Goal: Task Accomplishment & Management: Use online tool/utility

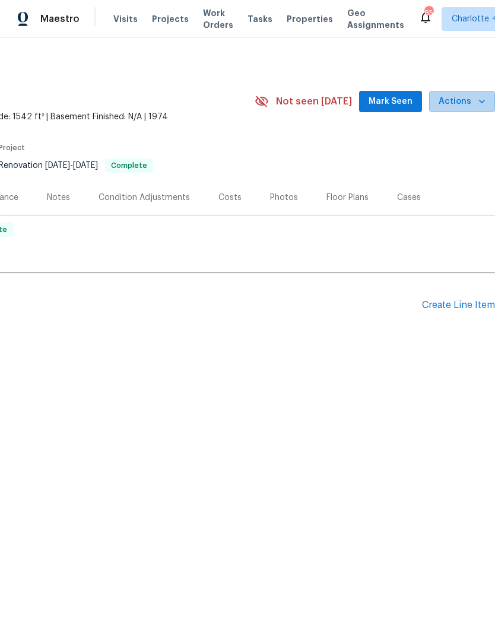
scroll to position [0, 176]
click at [478, 110] on button "Actions" at bounding box center [462, 102] width 66 height 22
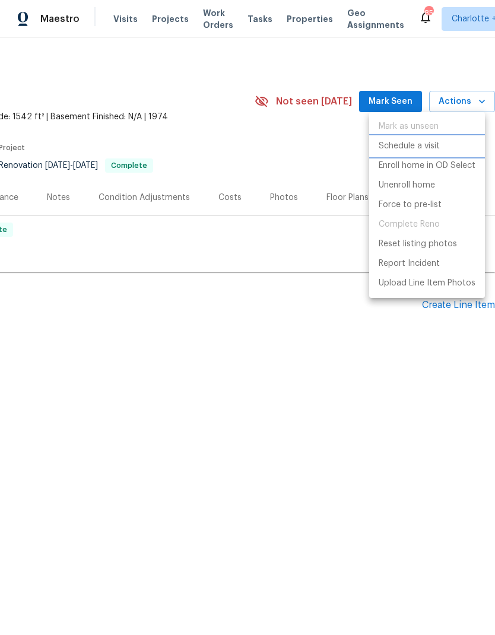
click at [437, 149] on p "Schedule a visit" at bounding box center [408, 146] width 61 height 12
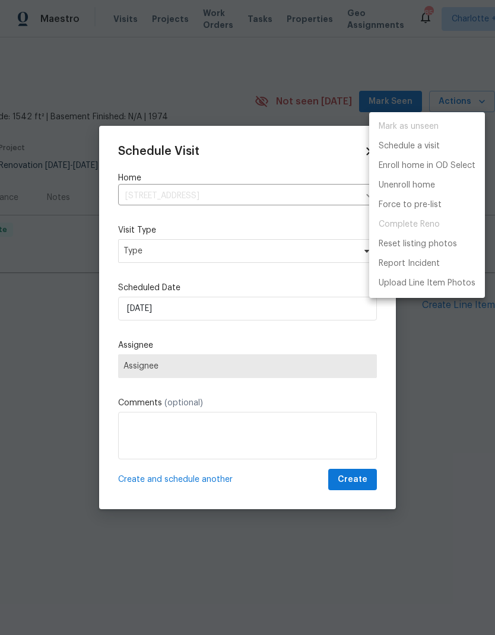
click at [284, 251] on div at bounding box center [247, 317] width 495 height 635
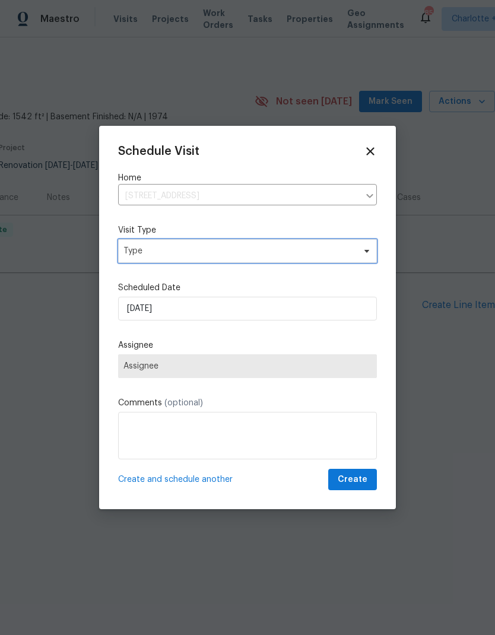
click at [360, 254] on span at bounding box center [364, 250] width 13 height 9
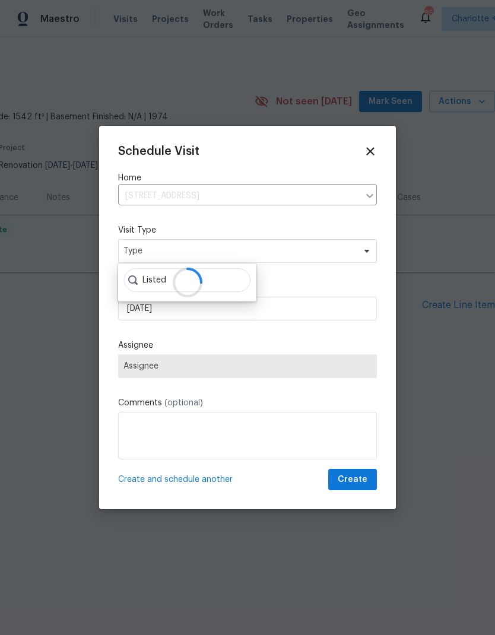
type input "Listed"
click at [220, 281] on div at bounding box center [187, 282] width 138 height 38
click at [347, 283] on label "Scheduled Date" at bounding box center [247, 288] width 259 height 12
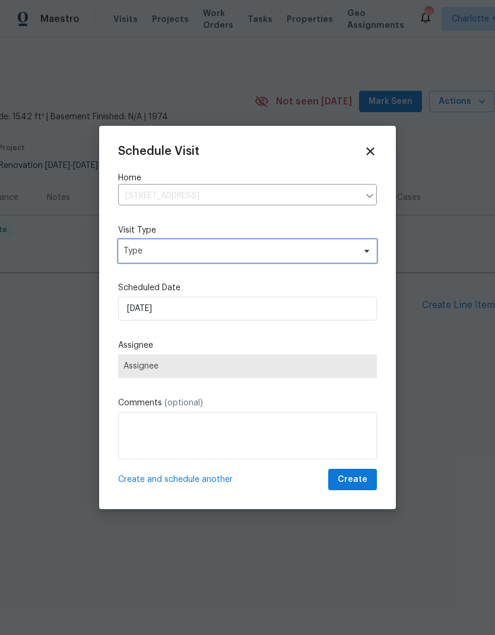
click at [358, 251] on span "Type" at bounding box center [247, 251] width 259 height 24
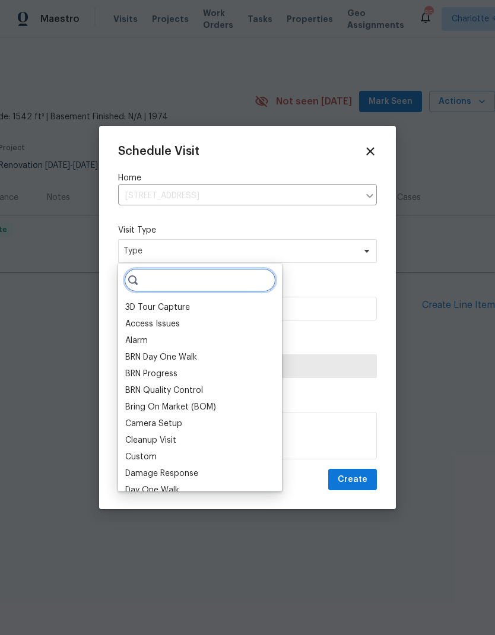
click at [234, 285] on input "search" at bounding box center [200, 280] width 152 height 24
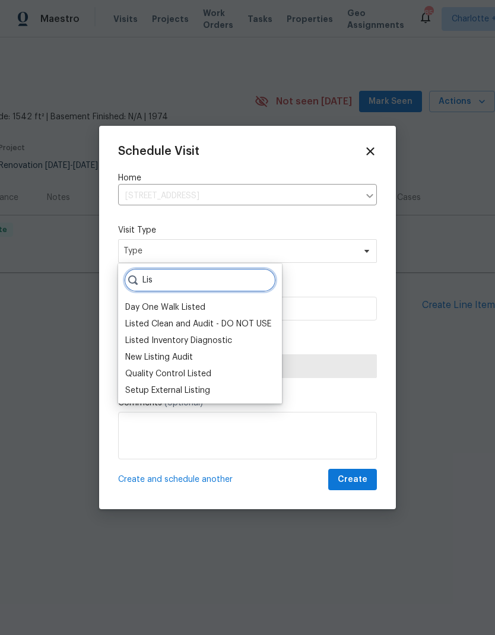
type input "Lis"
click at [219, 341] on div "Listed Inventory Diagnostic" at bounding box center [178, 341] width 107 height 12
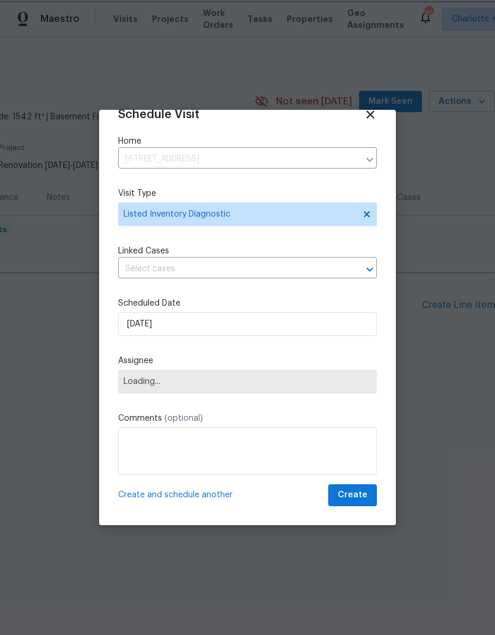
scroll to position [23, 0]
click at [346, 381] on span "Loading..." at bounding box center [247, 381] width 248 height 9
click at [327, 374] on span "Loading..." at bounding box center [247, 382] width 259 height 24
click at [335, 391] on span "Loading..." at bounding box center [247, 382] width 259 height 24
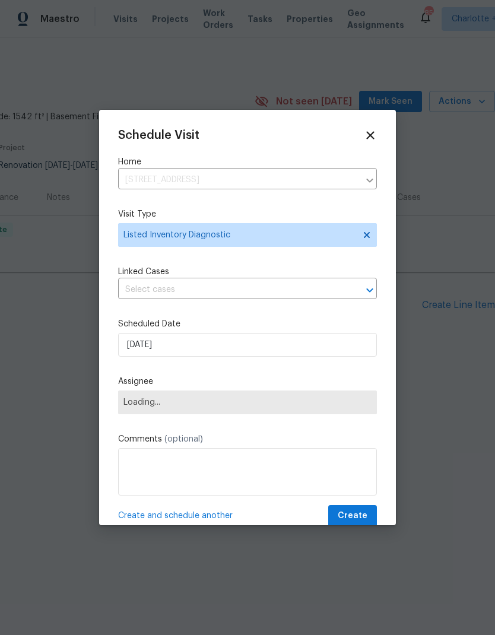
scroll to position [0, 0]
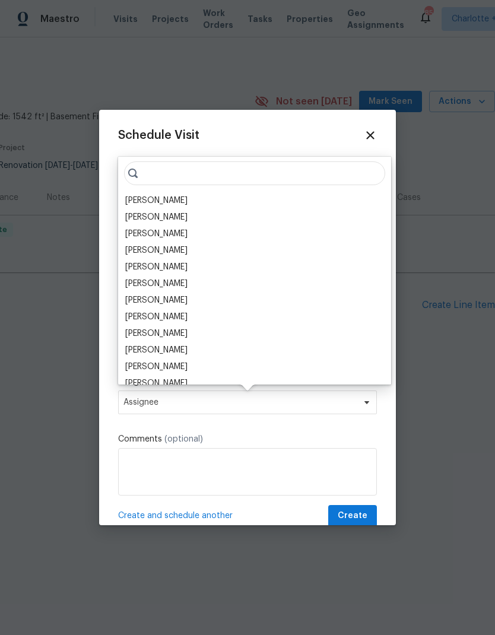
click at [192, 200] on div "[PERSON_NAME]" at bounding box center [255, 200] width 266 height 17
click at [164, 203] on div "[PERSON_NAME]" at bounding box center [156, 201] width 62 height 12
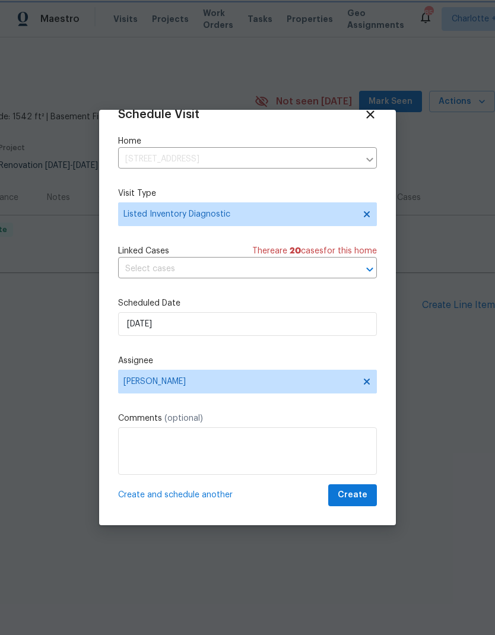
scroll to position [23, 0]
click at [362, 496] on span "Create" at bounding box center [352, 495] width 30 height 15
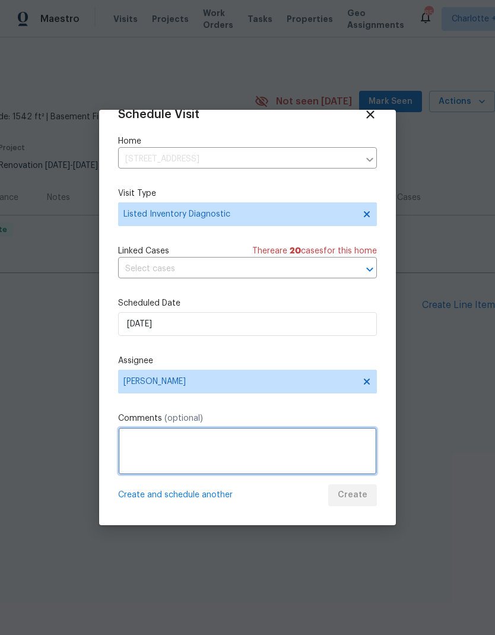
click at [333, 434] on textarea at bounding box center [247, 450] width 259 height 47
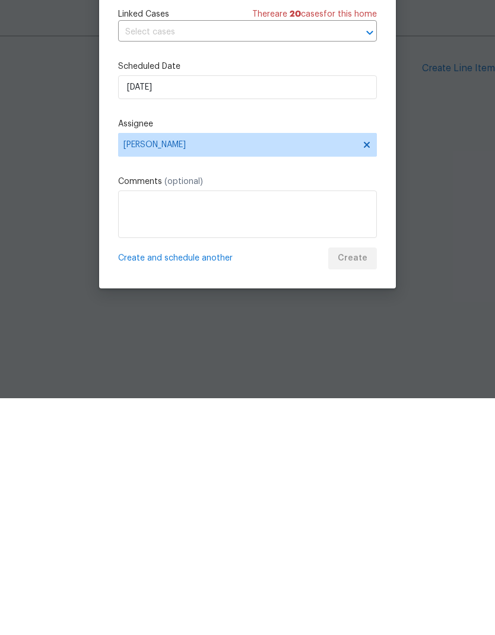
click at [361, 484] on div "Create and schedule another Create" at bounding box center [247, 495] width 259 height 22
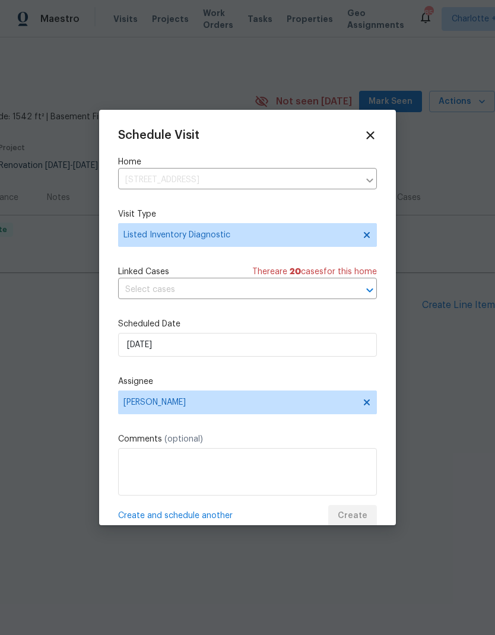
scroll to position [0, 0]
click at [349, 237] on span "Listed Inventory Diagnostic" at bounding box center [238, 235] width 231 height 12
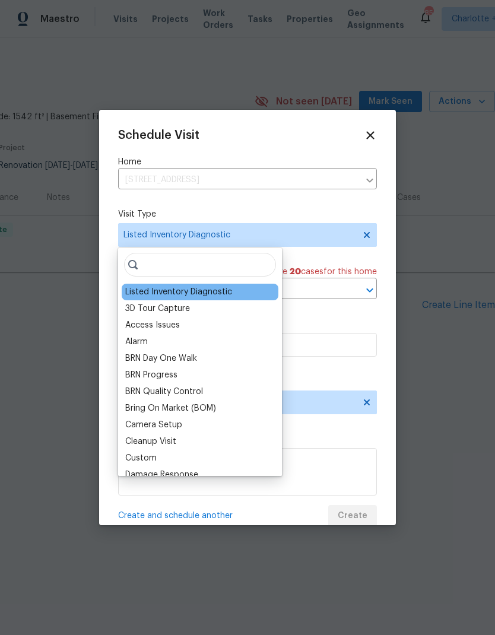
click at [243, 289] on div "Listed Inventory Diagnostic" at bounding box center [200, 292] width 157 height 17
click at [218, 294] on div "Listed Inventory Diagnostic" at bounding box center [178, 292] width 107 height 12
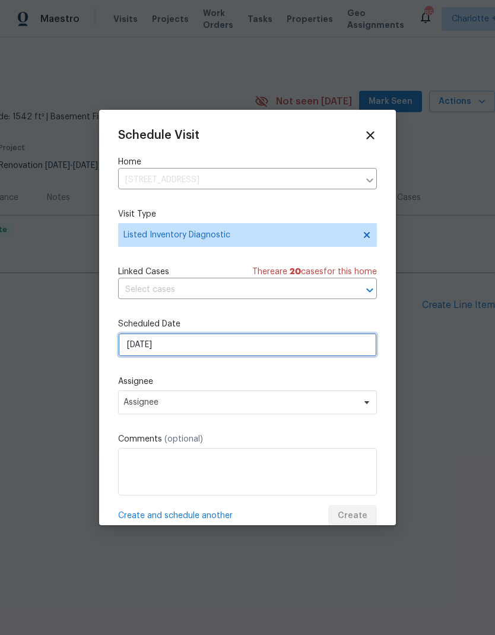
click at [313, 354] on input "[DATE]" at bounding box center [247, 345] width 259 height 24
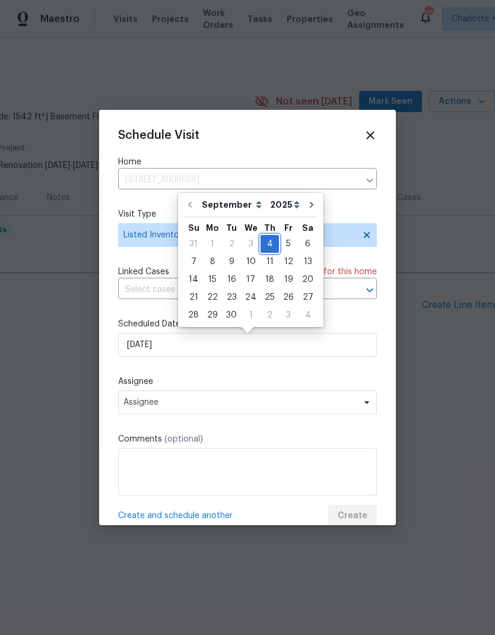
click at [270, 247] on div "4" at bounding box center [269, 243] width 18 height 17
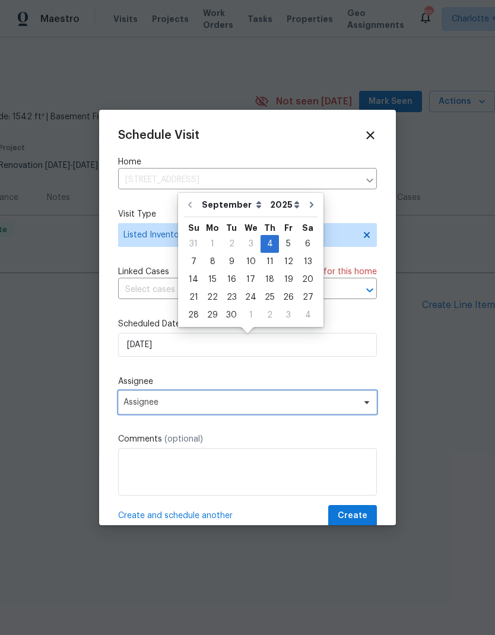
click at [319, 407] on span "Assignee" at bounding box center [239, 401] width 233 height 9
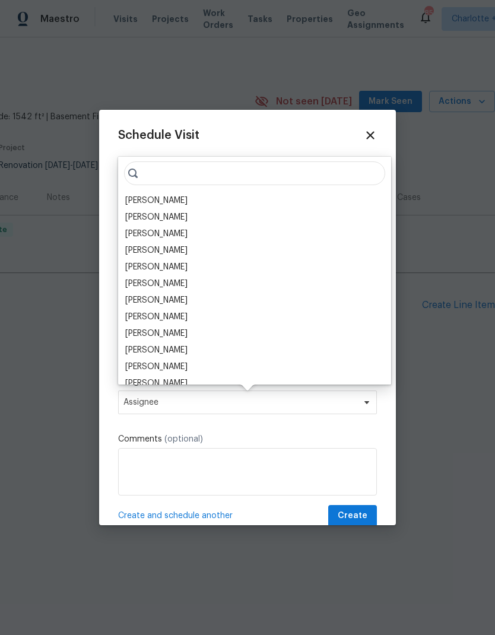
click at [164, 202] on div "[PERSON_NAME]" at bounding box center [156, 201] width 62 height 12
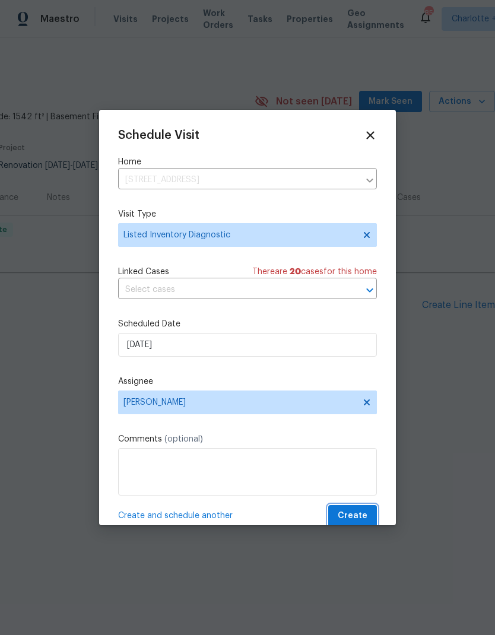
click at [359, 508] on button "Create" at bounding box center [352, 516] width 49 height 22
